Goal: Transaction & Acquisition: Purchase product/service

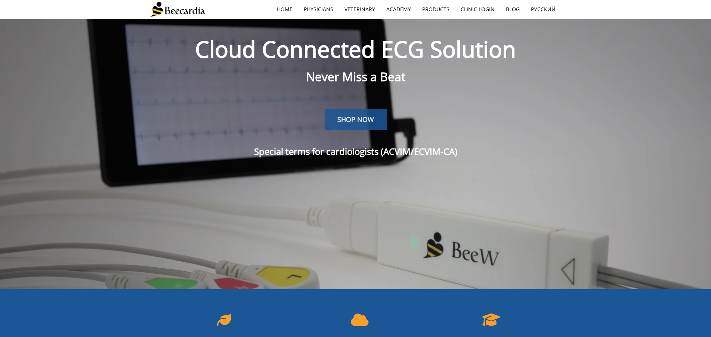
click at [349, 118] on span "SHOP NOW" at bounding box center [355, 119] width 37 height 9
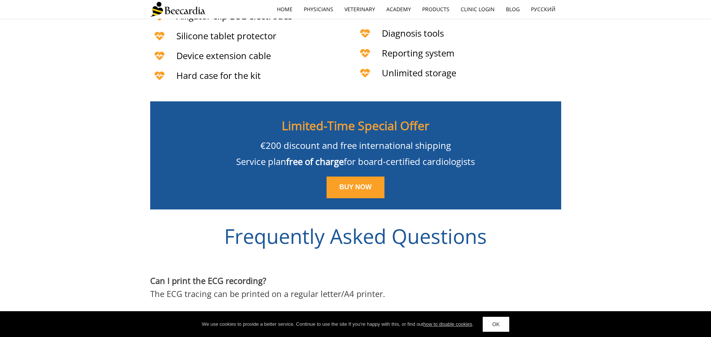
scroll to position [1858, 0]
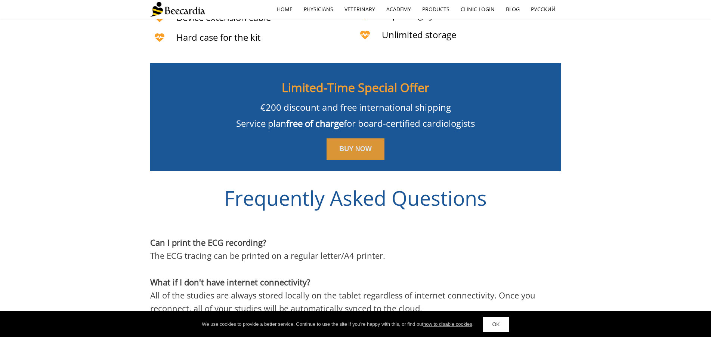
click at [351, 149] on span "BUY NOW" at bounding box center [355, 148] width 33 height 7
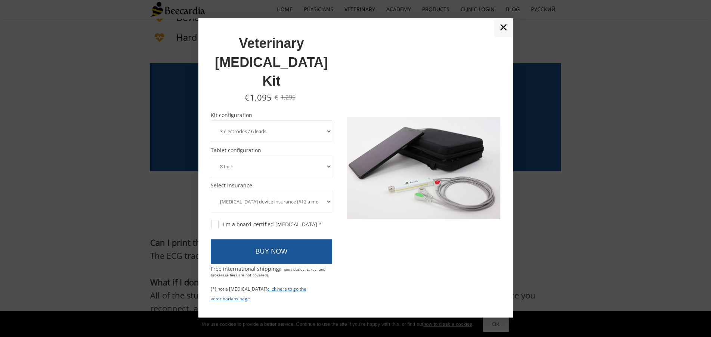
click at [211, 120] on select "3 electrodes / 6 leads 5 electrodes / 7 leads 10 electrodes / 12 leads" at bounding box center [272, 131] width 122 height 22
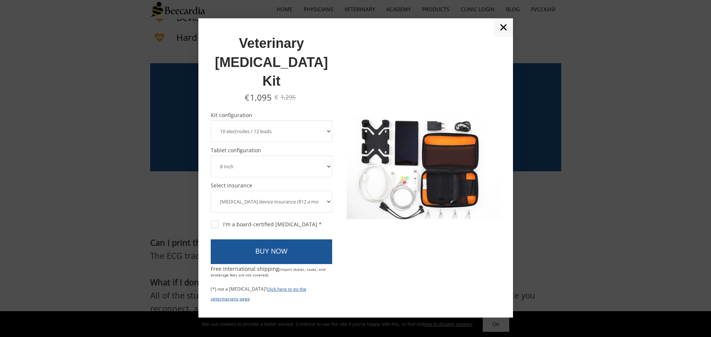
click option "10 electrodes / 12 leads" at bounding box center [0, 0] width 0 height 0
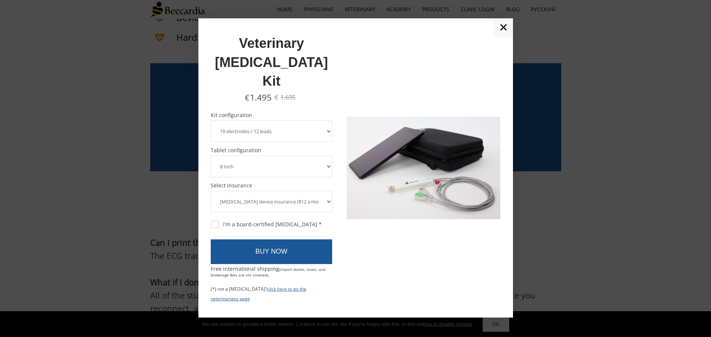
click at [211, 120] on select "3 electrodes / 6 leads 5 electrodes / 7 leads 10 electrodes / 12 leads" at bounding box center [272, 131] width 122 height 22
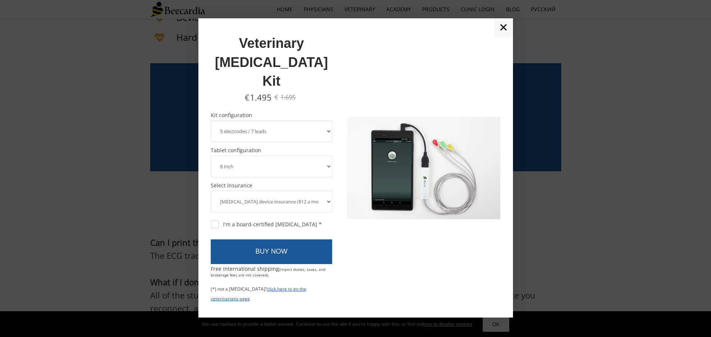
click option "5 electrodes / 7 leads" at bounding box center [0, 0] width 0 height 0
click at [211, 120] on select "3 electrodes / 6 leads 5 electrodes / 7 leads 10 electrodes / 12 leads" at bounding box center [272, 131] width 122 height 22
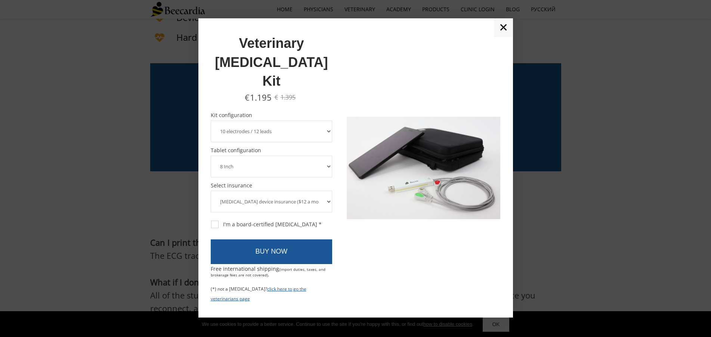
click option "10 electrodes / 12 leads" at bounding box center [0, 0] width 0 height 0
click at [211, 120] on select "3 electrodes / 6 leads 5 electrodes / 7 leads 10 electrodes / 12 leads" at bounding box center [272, 131] width 122 height 22
click option "5 electrodes / 7 leads" at bounding box center [0, 0] width 0 height 0
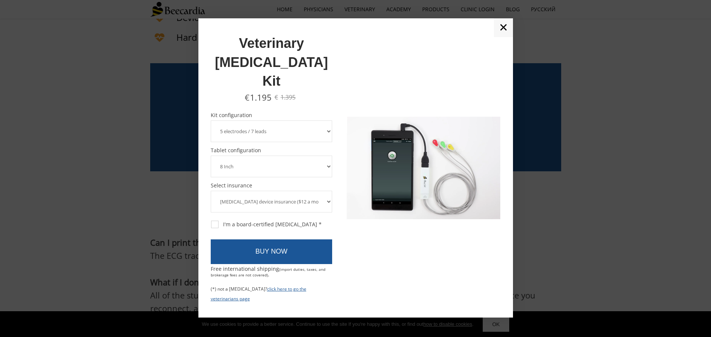
click at [211, 120] on select "3 electrodes / 6 leads 5 electrodes / 7 leads 10 electrodes / 12 leads" at bounding box center [272, 131] width 122 height 22
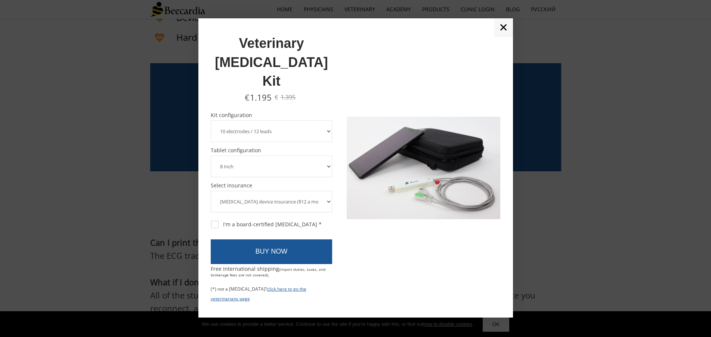
click option "10 electrodes / 12 leads" at bounding box center [0, 0] width 0 height 0
click at [211, 120] on select "3 electrodes / 6 leads 5 electrodes / 7 leads 10 electrodes / 12 leads" at bounding box center [272, 131] width 122 height 22
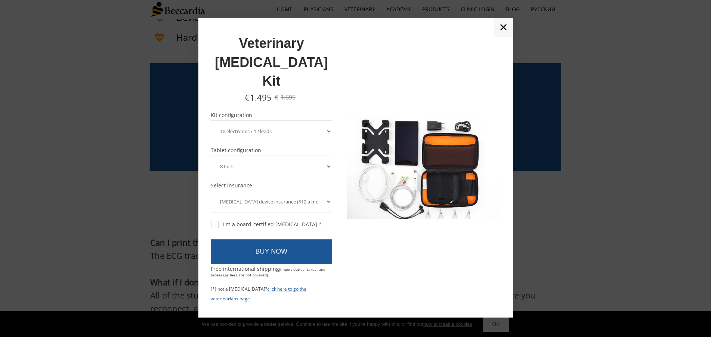
click option "3 electrodes / 6 leads" at bounding box center [0, 0] width 0 height 0
click at [211, 120] on select "3 electrodes / 6 leads 5 electrodes / 7 leads 10 electrodes / 12 leads" at bounding box center [272, 131] width 122 height 22
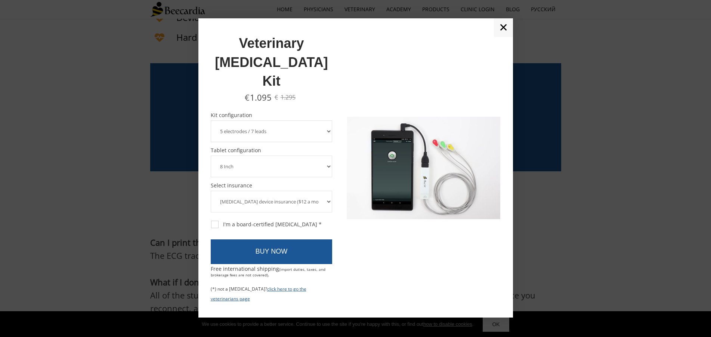
click option "5 electrodes / 7 leads" at bounding box center [0, 0] width 0 height 0
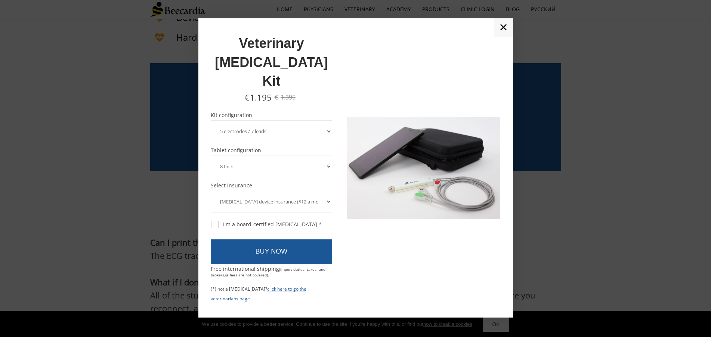
click at [211, 120] on select "3 electrodes / 6 leads 5 electrodes / 7 leads 10 electrodes / 12 leads" at bounding box center [272, 131] width 122 height 22
click option "5 electrodes / 7 leads" at bounding box center [0, 0] width 0 height 0
click at [211, 120] on select "3 electrodes / 6 leads 5 electrodes / 7 leads 10 electrodes / 12 leads" at bounding box center [272, 131] width 122 height 22
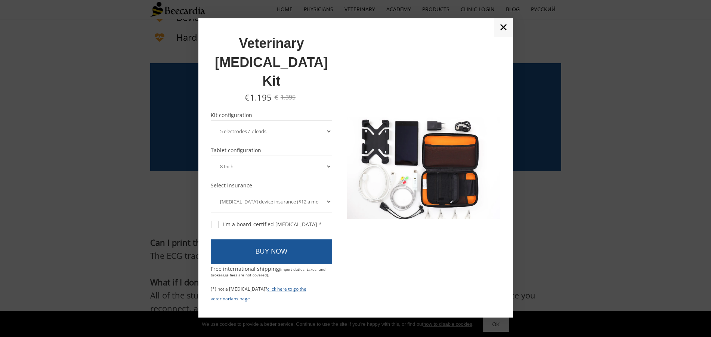
select select "10 electrodes / 12 leads"
click option "10 electrodes / 12 leads" at bounding box center [0, 0] width 0 height 0
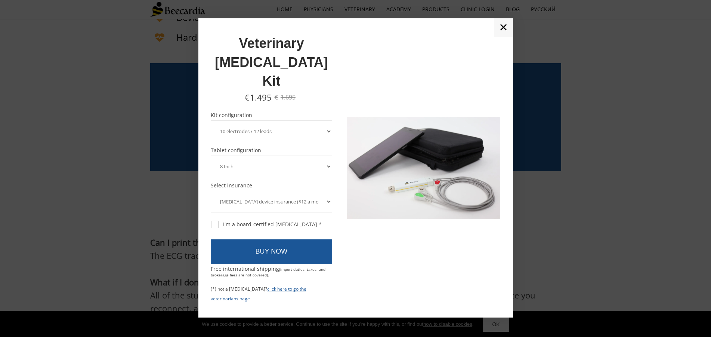
click at [503, 37] on link "✕" at bounding box center [503, 27] width 19 height 19
